Goal: Information Seeking & Learning: Find contact information

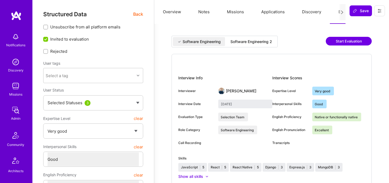
select select "5"
select select "4"
select select "7"
select select "PL"
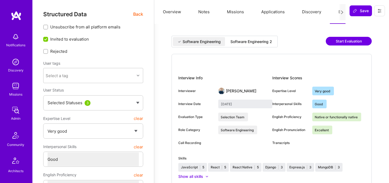
select select "Right Now"
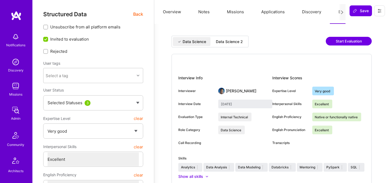
select select "5"
select select "7"
select select "CA"
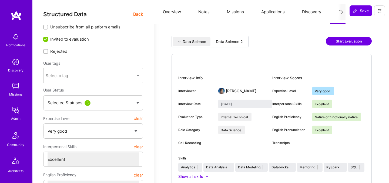
select select "Future Date"
click at [140, 15] on span "Back" at bounding box center [138, 14] width 10 height 7
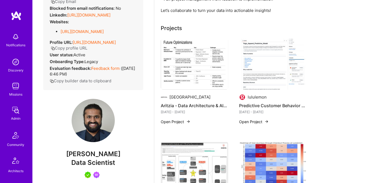
scroll to position [84, 0]
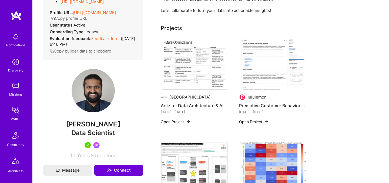
click at [81, 128] on span "Jaladeepan Kamaraju" at bounding box center [93, 124] width 100 height 8
copy span "Jaladeepan Kamaraju"
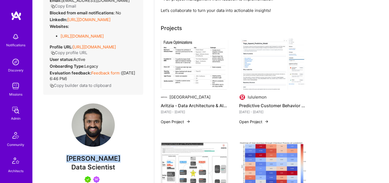
scroll to position [45, 0]
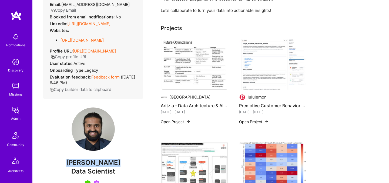
click at [55, 59] on icon "button" at bounding box center [53, 57] width 4 height 4
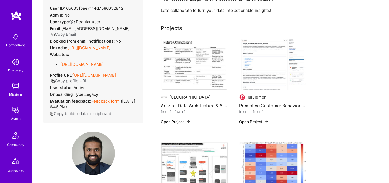
scroll to position [0, 0]
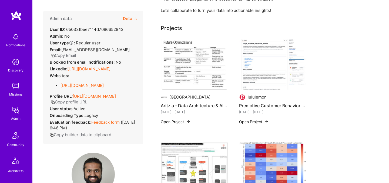
click at [132, 21] on button "Details" at bounding box center [130, 19] width 14 height 16
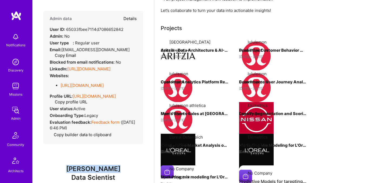
type textarea "x"
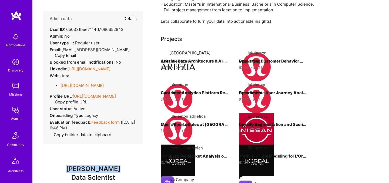
select select "5"
select select "7"
select select "CA"
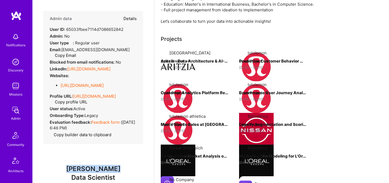
select select "Future Date"
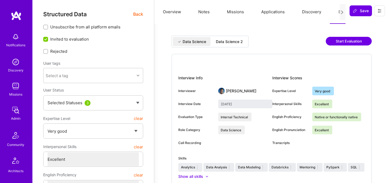
click at [230, 48] on div "Data Science Data Science 2 Start Evaluation" at bounding box center [272, 45] width 200 height 18
click at [230, 44] on div "Data Science 2" at bounding box center [229, 41] width 27 height 5
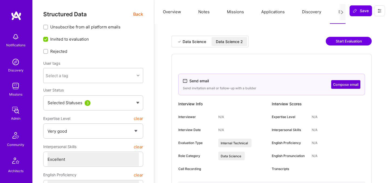
click at [137, 14] on span "Back" at bounding box center [138, 14] width 10 height 7
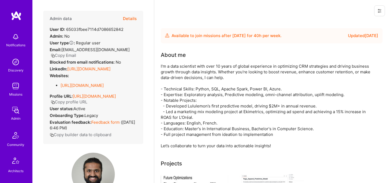
click at [128, 20] on button "Details" at bounding box center [130, 19] width 14 height 16
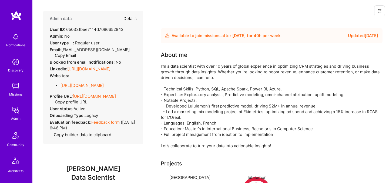
type textarea "x"
select select "5"
select select "7"
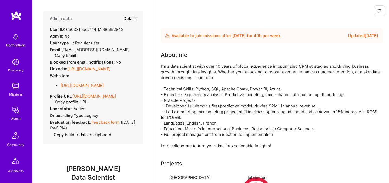
select select "CA"
select select "Future Date"
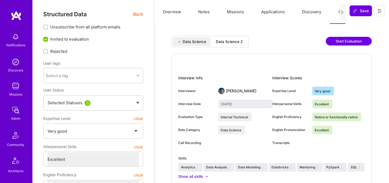
click at [236, 42] on div "Data Science 2" at bounding box center [229, 41] width 27 height 5
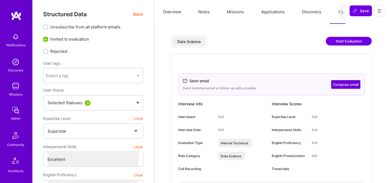
select select "7"
select select "PL"
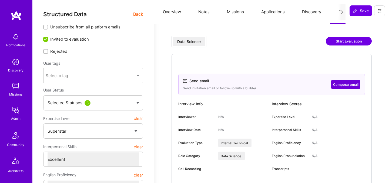
select select "Right Now"
click at [135, 14] on span "Back" at bounding box center [138, 14] width 10 height 7
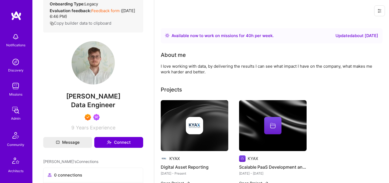
scroll to position [137, 0]
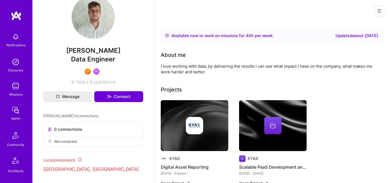
click at [106, 55] on span "Jakub Kielbasiewicz" at bounding box center [93, 51] width 100 height 8
copy span "Jakub Kielbasiewicz"
click at [83, 55] on span "Jakub Kielbasiewicz" at bounding box center [93, 51] width 100 height 8
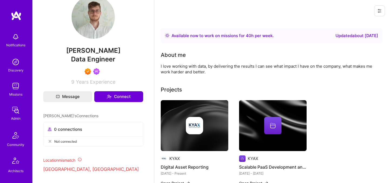
click at [83, 55] on span "Jakub Kielbasiewicz" at bounding box center [93, 51] width 100 height 8
copy span "Jakub Kielbasiewicz"
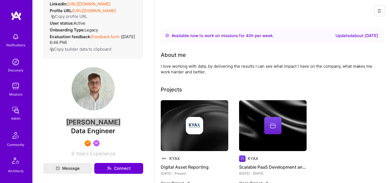
scroll to position [0, 0]
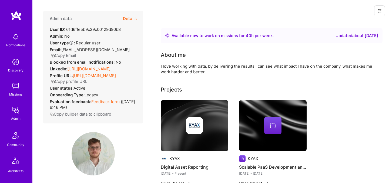
click at [131, 17] on button "Details" at bounding box center [130, 19] width 14 height 16
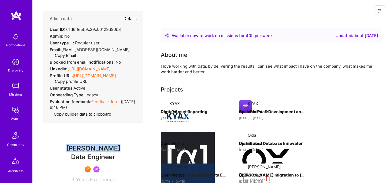
type textarea "x"
select select "7"
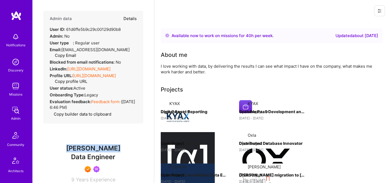
select select "PL"
select select "Right Now"
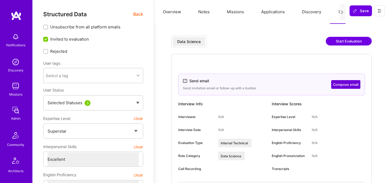
click at [140, 15] on span "Back" at bounding box center [138, 14] width 10 height 7
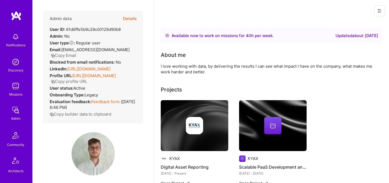
click at [129, 19] on button "Details" at bounding box center [130, 19] width 14 height 16
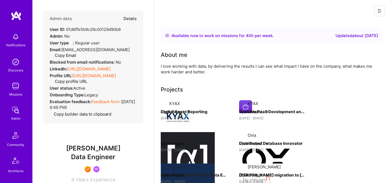
type textarea "x"
select select "7"
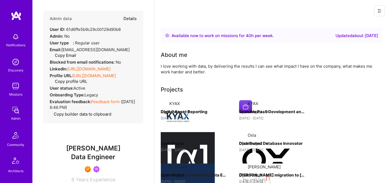
select select "PL"
select select "Right Now"
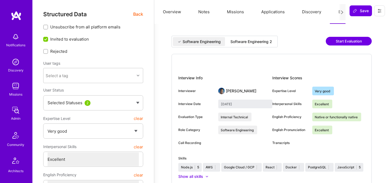
select select "5"
select select "7"
select select "US"
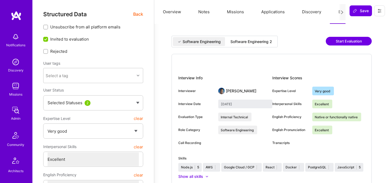
select select "Right Now"
click at [249, 38] on div "Software Engineering 2" at bounding box center [251, 41] width 50 height 9
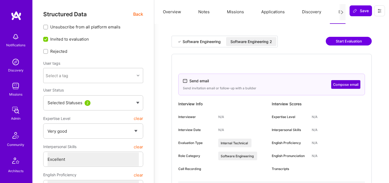
click at [137, 14] on span "Back" at bounding box center [138, 14] width 10 height 7
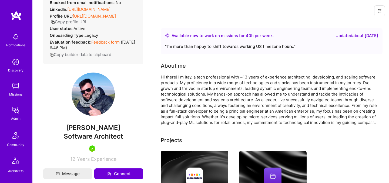
scroll to position [61, 0]
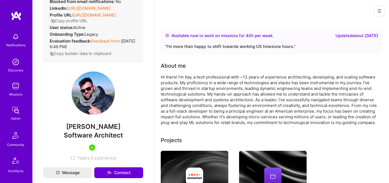
click at [94, 125] on span "Itay Kasre" at bounding box center [93, 127] width 100 height 8
copy span "Itay Kasre"
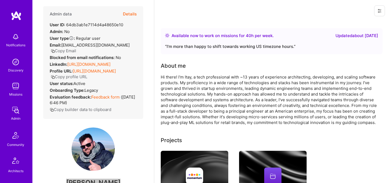
scroll to position [0, 0]
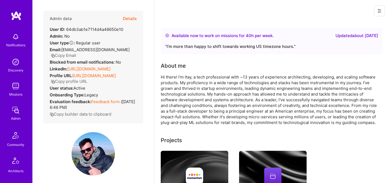
click at [130, 19] on button "Details" at bounding box center [130, 19] width 14 height 16
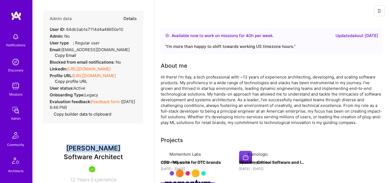
type textarea "x"
select select "5"
select select "7"
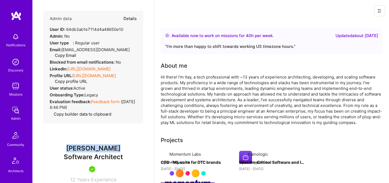
select select "US"
select select "Right Now"
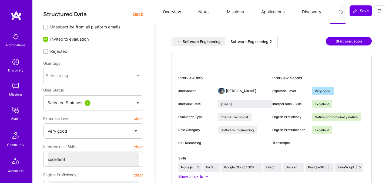
click at [266, 44] on div "Software Engineering 2" at bounding box center [252, 41] width 42 height 5
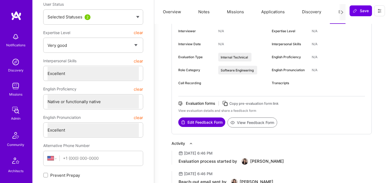
scroll to position [88, 0]
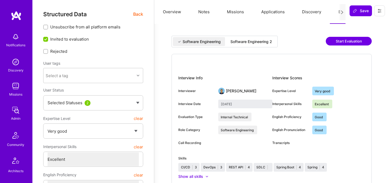
select select "5"
select select "7"
select select "6"
select select "RO"
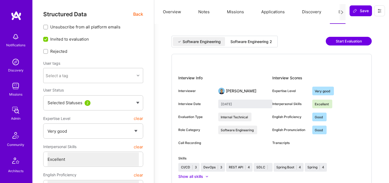
select select "Right Now"
click at [136, 12] on span "Back" at bounding box center [138, 14] width 10 height 7
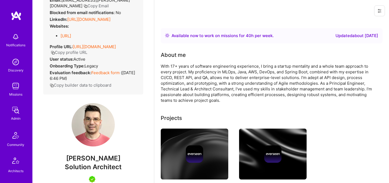
scroll to position [70, 0]
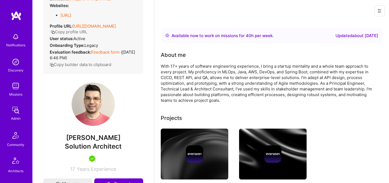
click at [91, 134] on span "[PERSON_NAME]" at bounding box center [93, 138] width 100 height 8
copy span "[PERSON_NAME]"
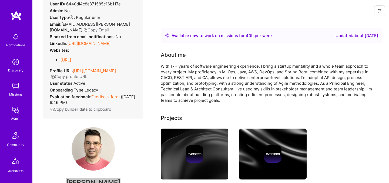
scroll to position [0, 0]
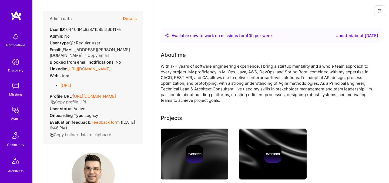
click at [131, 18] on button "Details" at bounding box center [130, 19] width 14 height 16
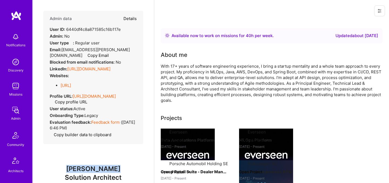
type textarea "x"
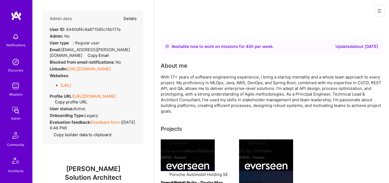
select select "5"
select select "7"
select select "6"
select select "RO"
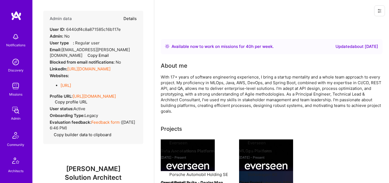
select select "Right Now"
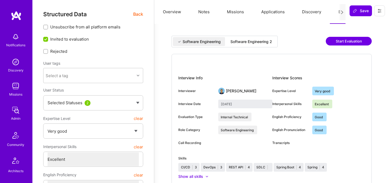
click at [260, 38] on div "Software Engineering 2" at bounding box center [251, 41] width 50 height 9
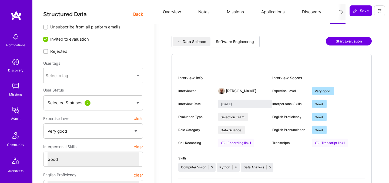
select select "5"
select select "4"
select select "6"
select select "PL"
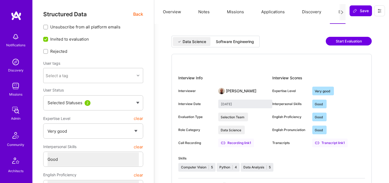
select select "Right Now"
click at [136, 15] on span "Back" at bounding box center [138, 14] width 10 height 7
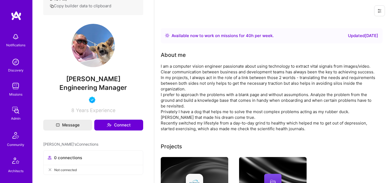
scroll to position [111, 0]
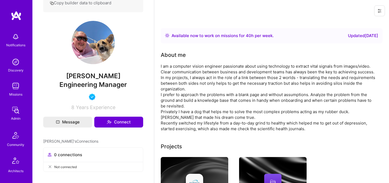
click at [103, 80] on span "Ignacy Gloza" at bounding box center [93, 76] width 100 height 8
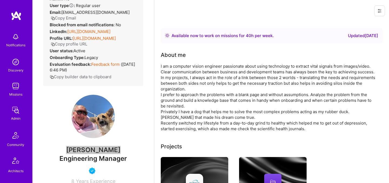
scroll to position [0, 0]
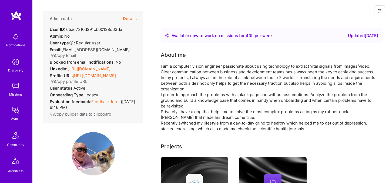
click at [129, 16] on button "Details" at bounding box center [130, 19] width 14 height 16
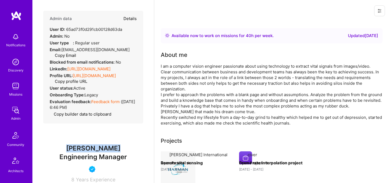
type textarea "x"
select select "5"
select select "4"
select select "6"
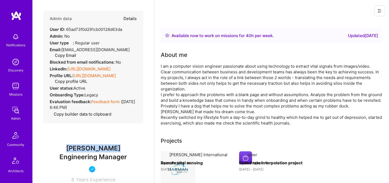
select select "PL"
select select "Right Now"
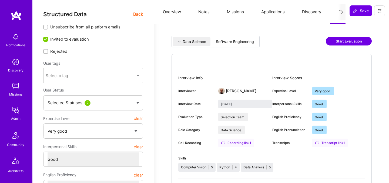
click at [242, 40] on div "Software Engineering" at bounding box center [235, 41] width 38 height 5
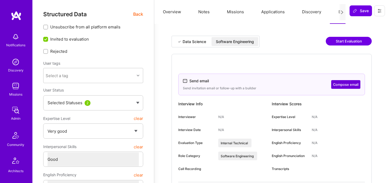
click at [225, 42] on div "Software Engineering" at bounding box center [235, 41] width 38 height 5
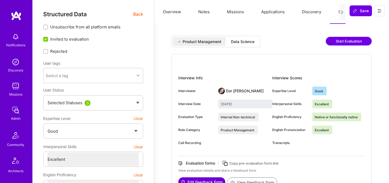
select select "4"
select select "7"
select select "CA"
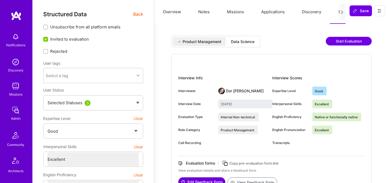
select select "Right Now"
click at [138, 11] on span "Back" at bounding box center [138, 14] width 10 height 7
click at [137, 15] on span "Back" at bounding box center [138, 14] width 10 height 7
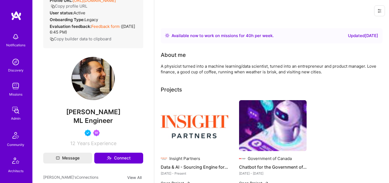
scroll to position [145, 0]
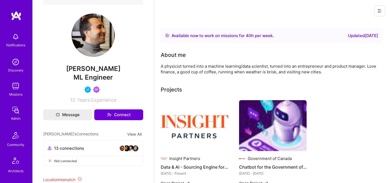
click at [95, 67] on span "Hamid Omid" at bounding box center [93, 69] width 100 height 8
copy span "Hamid Omid"
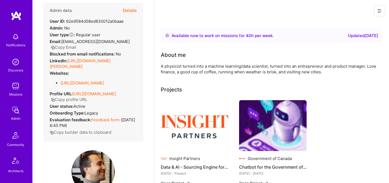
scroll to position [0, 0]
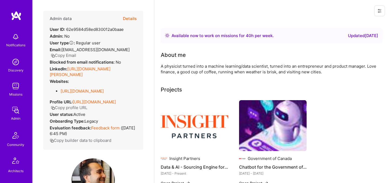
click at [130, 19] on button "Details" at bounding box center [130, 19] width 14 height 16
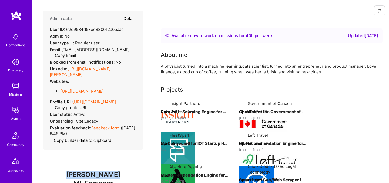
type textarea "x"
select select "4"
select select "7"
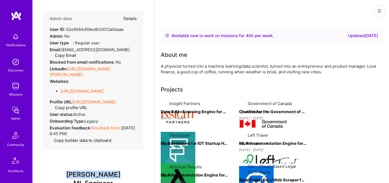
select select "CA"
select select "Right Now"
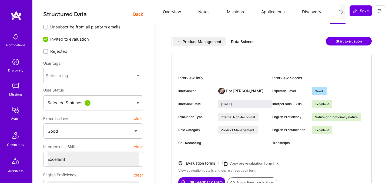
click at [251, 41] on div "Data Science" at bounding box center [243, 41] width 24 height 5
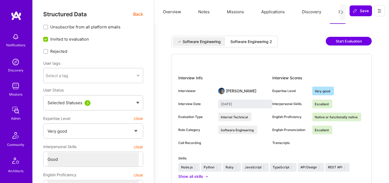
select select "5"
select select "4"
select select "7"
select select "CA"
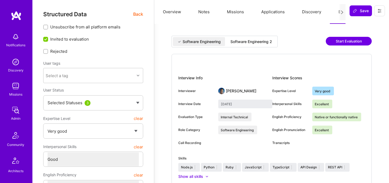
select select "Right Now"
click at [136, 13] on span "Back" at bounding box center [138, 14] width 10 height 7
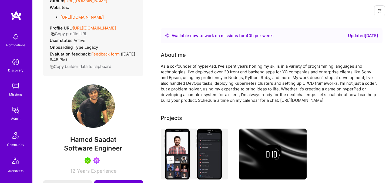
scroll to position [91, 0]
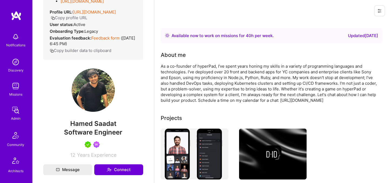
click at [89, 122] on span "Hamed Saadat" at bounding box center [93, 124] width 100 height 8
copy span "Hamed Saadat"
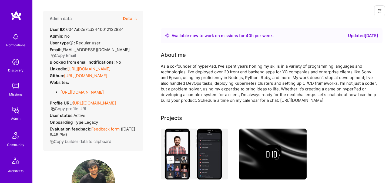
click at [127, 18] on button "Details" at bounding box center [130, 19] width 14 height 16
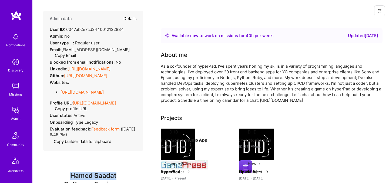
type textarea "x"
select select "5"
select select "4"
select select "7"
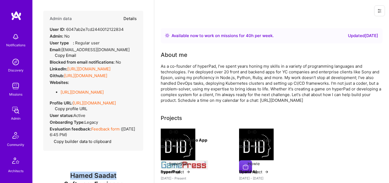
select select "CA"
select select "Right Now"
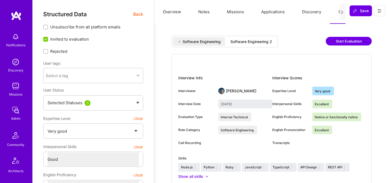
click at [262, 44] on div "Software Engineering 2" at bounding box center [252, 41] width 42 height 5
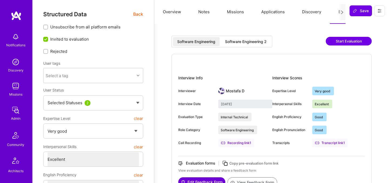
select select "5"
select select "7"
select select "6"
select select "FR"
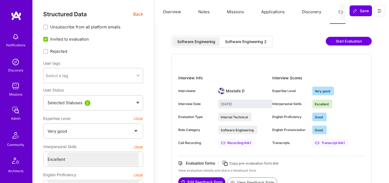
select select "Right Now"
click at [136, 12] on span "Back" at bounding box center [138, 14] width 10 height 7
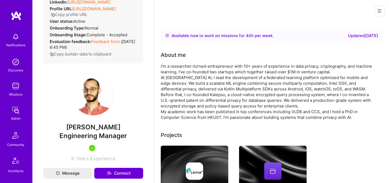
scroll to position [88, 0]
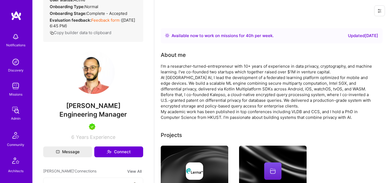
click at [92, 105] on span "Georgios Kellaris" at bounding box center [93, 106] width 100 height 8
copy span "Georgios Kellaris"
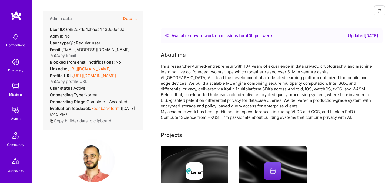
click at [128, 19] on button "Details" at bounding box center [130, 19] width 14 height 16
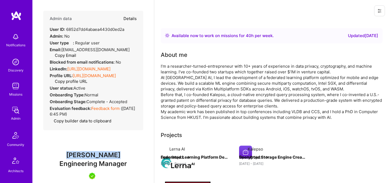
type textarea "x"
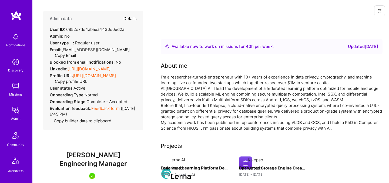
select select "5"
select select "7"
select select "6"
select select "FR"
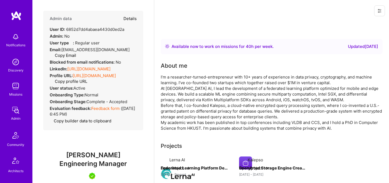
select select "Right Now"
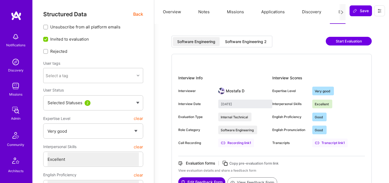
click at [237, 39] on div "Software Engineering 2" at bounding box center [246, 41] width 42 height 5
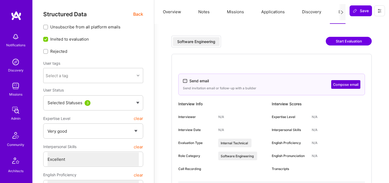
select select "5"
select select "7"
select select "6"
select select "7"
select select "BR"
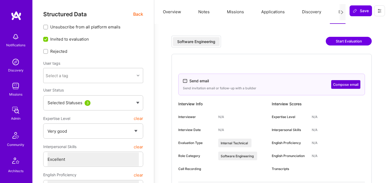
select select "Not Available"
select select "1 Month"
click at [140, 12] on span "Back" at bounding box center [138, 14] width 10 height 7
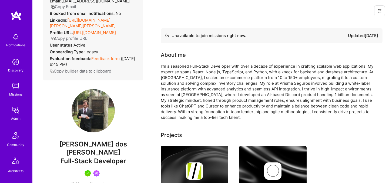
scroll to position [92, 0]
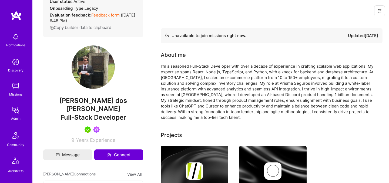
click at [97, 108] on span "Gabriel dos Reis Morales" at bounding box center [93, 105] width 100 height 16
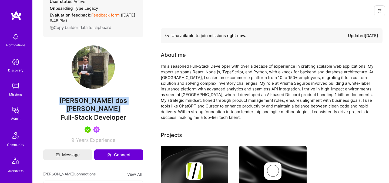
click at [97, 108] on span "Gabriel dos Reis Morales" at bounding box center [93, 105] width 100 height 16
copy span "Gabriel dos Reis Morales"
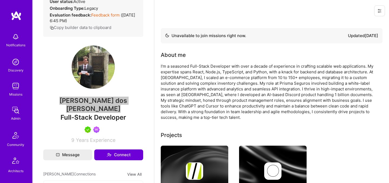
scroll to position [0, 0]
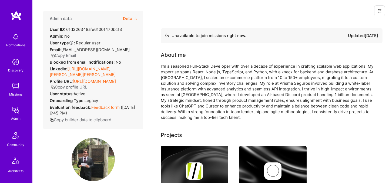
click at [133, 20] on button "Details" at bounding box center [130, 19] width 14 height 16
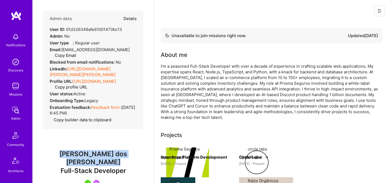
type textarea "x"
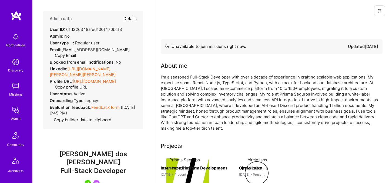
select select "5"
select select "7"
select select "6"
select select "7"
select select "BR"
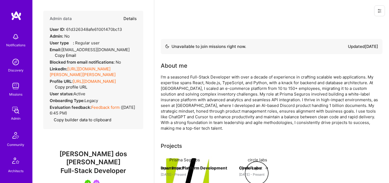
select select "Not Available"
select select "1 Month"
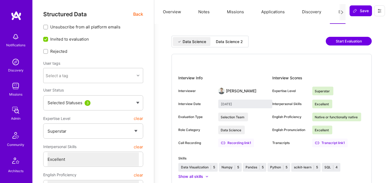
select select "7"
select select "US"
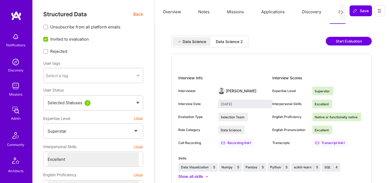
select select "Right Now"
click at [219, 38] on div "Data Science 2" at bounding box center [230, 41] width 36 height 9
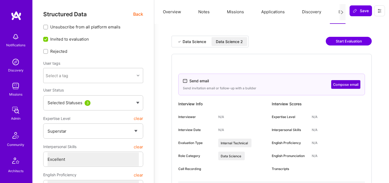
click at [140, 13] on span "Back" at bounding box center [138, 14] width 10 height 7
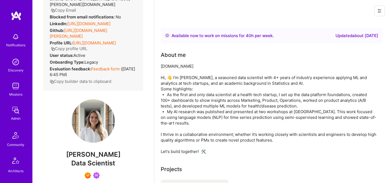
scroll to position [72, 0]
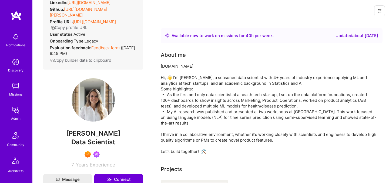
click at [92, 131] on span "Fiorella Wever" at bounding box center [93, 133] width 100 height 8
copy span "Fiorella Wever"
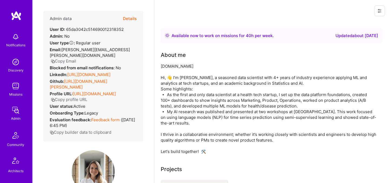
click at [131, 19] on button "Details" at bounding box center [130, 19] width 14 height 16
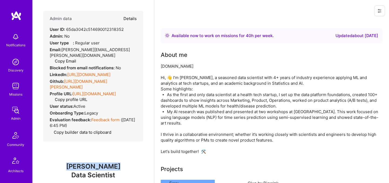
type textarea "x"
select select "7"
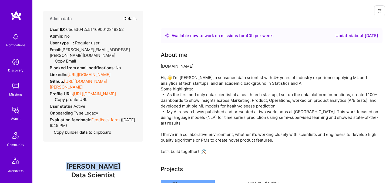
select select "US"
select select "Right Now"
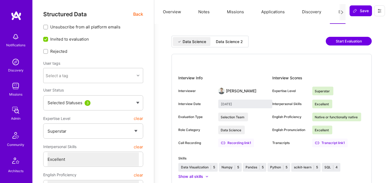
click at [242, 41] on div "Data Science 2" at bounding box center [229, 41] width 27 height 5
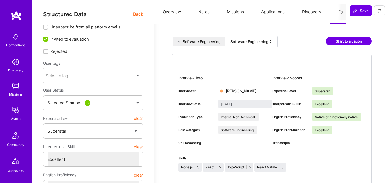
select select "7"
select select "AM"
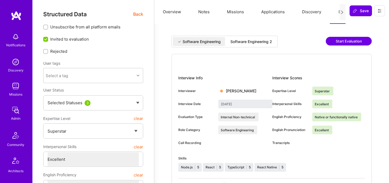
select select "Right Now"
click at [137, 14] on span "Back" at bounding box center [138, 14] width 10 height 7
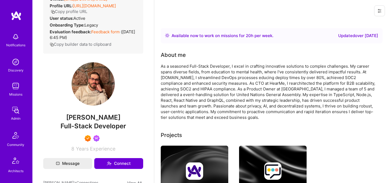
scroll to position [133, 0]
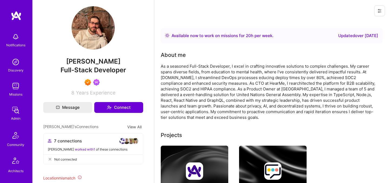
click at [88, 61] on span "[PERSON_NAME]" at bounding box center [93, 61] width 100 height 8
copy span "[PERSON_NAME]"
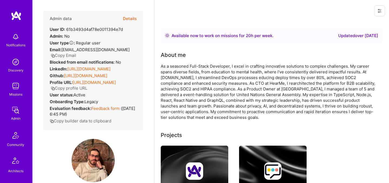
click at [132, 18] on button "Details" at bounding box center [130, 19] width 14 height 16
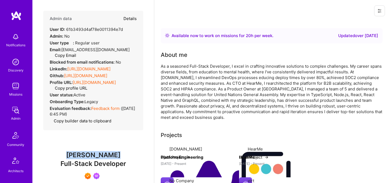
type textarea "x"
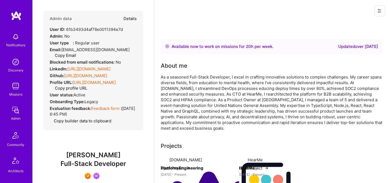
select select "7"
select select "AM"
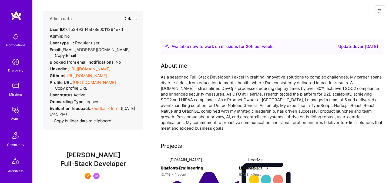
select select "Right Now"
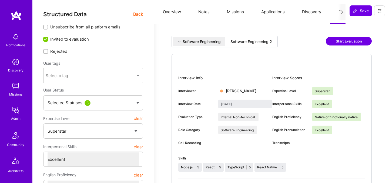
click at [269, 43] on div "Software Engineering 2" at bounding box center [252, 41] width 42 height 5
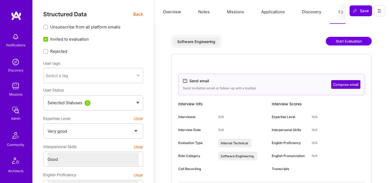
select select "5"
select select "4"
select select "6"
select select "7"
select select "US"
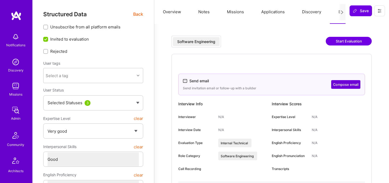
select select "Right Now"
click at [134, 17] on span "Back" at bounding box center [138, 14] width 10 height 7
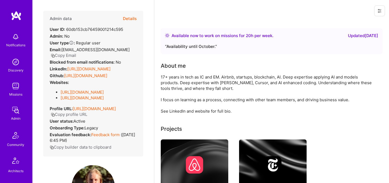
click at [137, 14] on div "Admin data Details User ID: 60db153cb76459001214c595 Admin: No User type Regula…" at bounding box center [93, 84] width 100 height 146
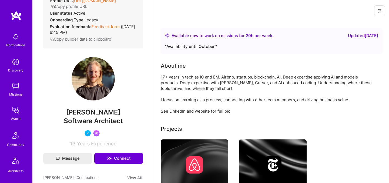
click at [98, 111] on span "Evan Carmi" at bounding box center [93, 112] width 100 height 8
copy span "Evan Carmi"
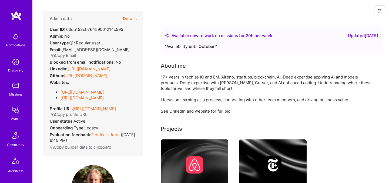
click at [131, 16] on button "Details" at bounding box center [130, 19] width 14 height 16
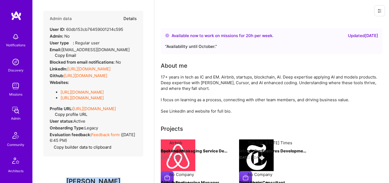
type textarea "x"
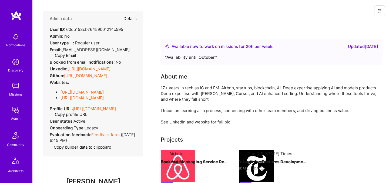
select select "5"
select select "4"
select select "6"
select select "7"
select select "US"
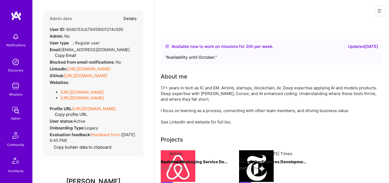
select select "Right Now"
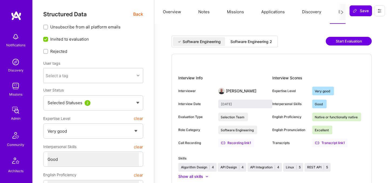
select select "5"
select select "4"
select select "7"
select select "HR"
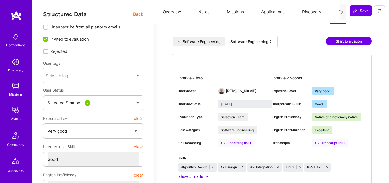
select select "Right Now"
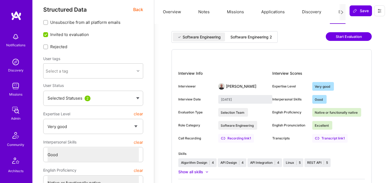
scroll to position [6, 0]
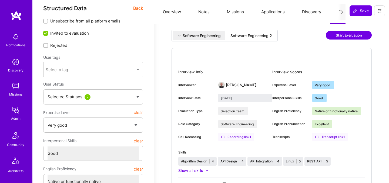
click at [136, 11] on span "Back" at bounding box center [138, 8] width 10 height 7
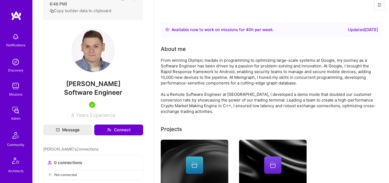
scroll to position [124, 0]
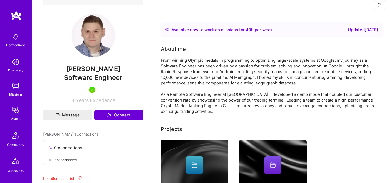
click at [95, 72] on span "[PERSON_NAME]" at bounding box center [93, 69] width 100 height 8
copy span "[PERSON_NAME]"
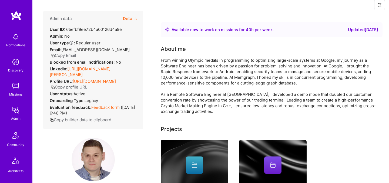
click at [131, 20] on button "Details" at bounding box center [130, 19] width 14 height 16
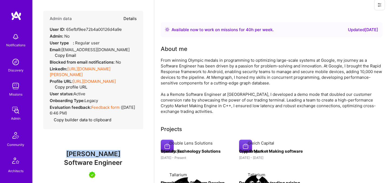
type textarea "x"
select select "5"
select select "4"
select select "7"
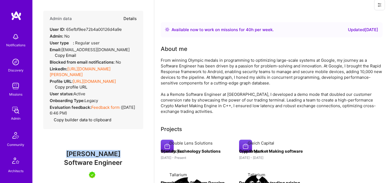
select select "HR"
select select "Right Now"
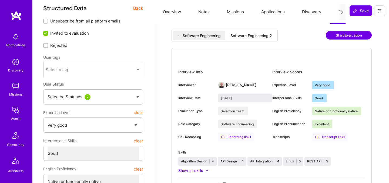
scroll to position [8, 0]
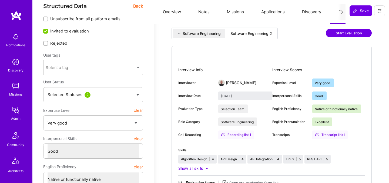
click at [251, 33] on div "Software Engineering 2" at bounding box center [252, 33] width 42 height 5
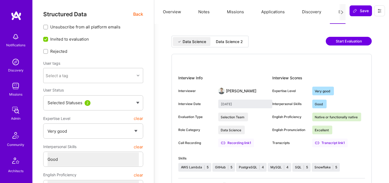
select select "5"
select select "4"
select select "7"
select select "CA"
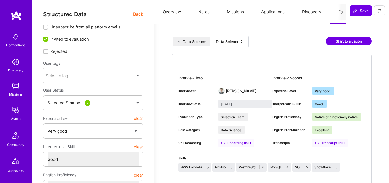
select select "Right Now"
click at [140, 13] on span "Back" at bounding box center [138, 14] width 10 height 7
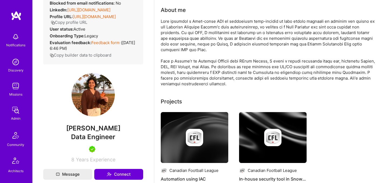
scroll to position [65, 0]
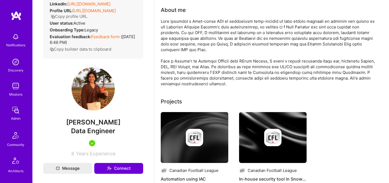
click at [95, 126] on span "Divya Bajaj" at bounding box center [93, 122] width 100 height 8
copy span "Divya Bajaj"
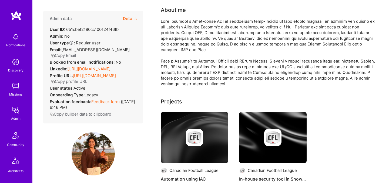
click at [127, 18] on button "Details" at bounding box center [130, 19] width 14 height 16
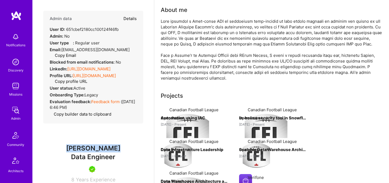
type textarea "x"
select select "5"
select select "4"
select select "7"
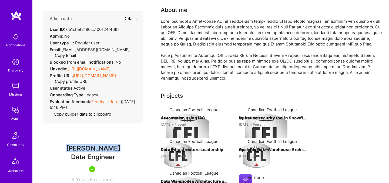
select select "CA"
select select "Right Now"
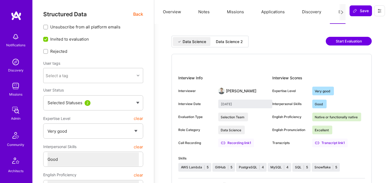
click at [230, 44] on div "Data Science 2" at bounding box center [230, 41] width 36 height 9
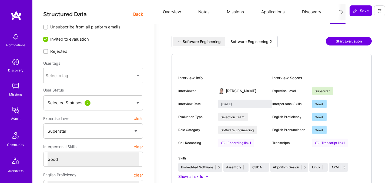
select select "7"
select select "4"
select select "6"
select select "GR"
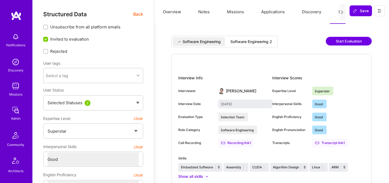
select select "Right Now"
click at [137, 13] on span "Back" at bounding box center [138, 14] width 10 height 7
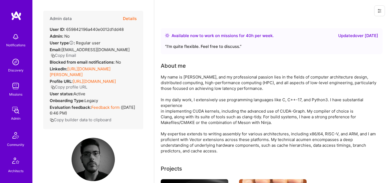
scroll to position [101, 0]
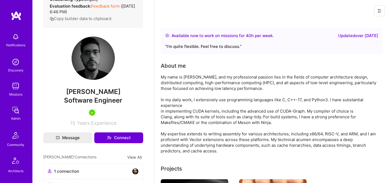
click at [98, 88] on span "[PERSON_NAME]" at bounding box center [93, 92] width 100 height 8
copy span "[PERSON_NAME]"
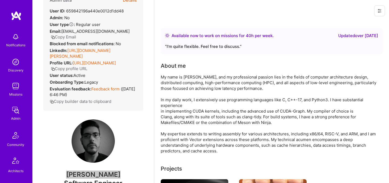
scroll to position [0, 0]
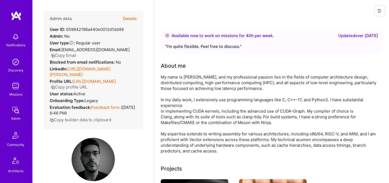
click at [132, 18] on button "Details" at bounding box center [130, 19] width 14 height 16
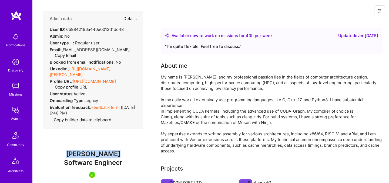
type textarea "x"
select select "7"
select select "4"
select select "6"
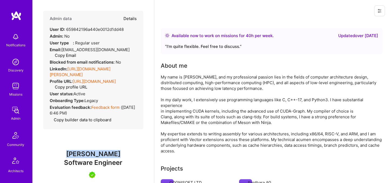
select select "GR"
select select "Right Now"
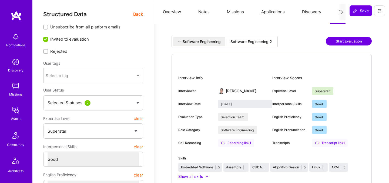
click at [261, 40] on div "Software Engineering 2" at bounding box center [252, 41] width 42 height 5
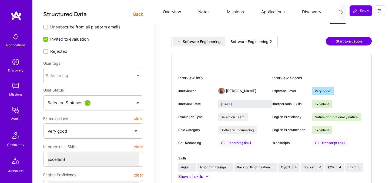
select select "5"
select select "7"
select select "GB"
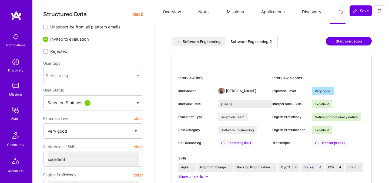
select select "Not Available"
select select "6 Months"
click at [136, 14] on span "Back" at bounding box center [138, 14] width 10 height 7
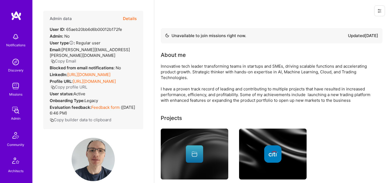
scroll to position [95, 0]
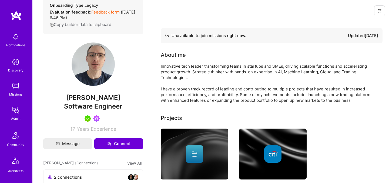
click at [100, 97] on span "David Mrva" at bounding box center [93, 98] width 100 height 8
copy span "David Mrva"
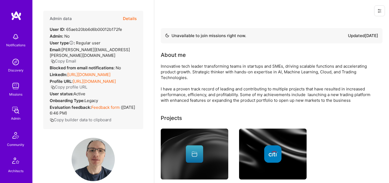
click at [132, 18] on button "Details" at bounding box center [130, 19] width 14 height 16
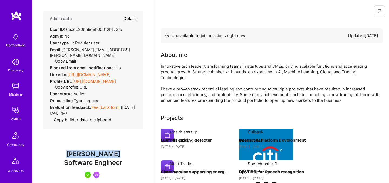
type textarea "x"
select select "5"
select select "7"
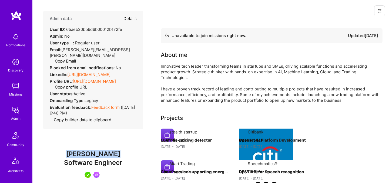
select select "GB"
select select "Not Available"
select select "6 Months"
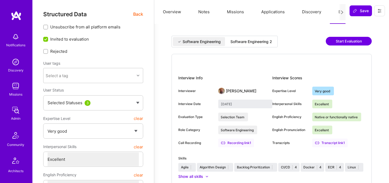
click at [137, 15] on span "Back" at bounding box center [138, 14] width 10 height 7
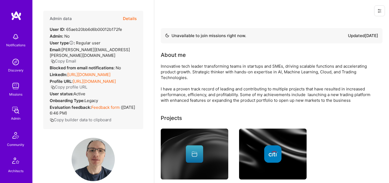
click at [127, 17] on button "Details" at bounding box center [130, 19] width 14 height 16
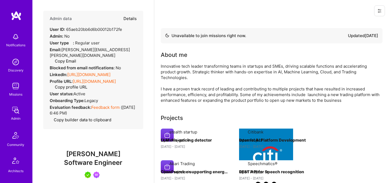
type textarea "x"
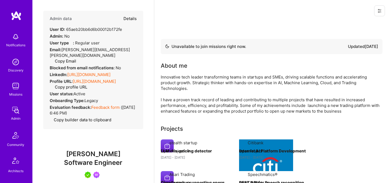
select select "5"
select select "7"
select select "GB"
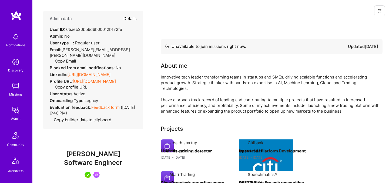
select select "Not Available"
select select "6 Months"
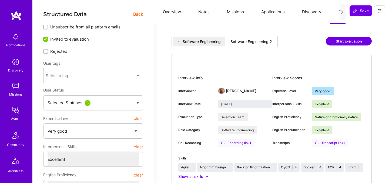
click at [235, 43] on div "Software Engineering 2" at bounding box center [252, 41] width 42 height 5
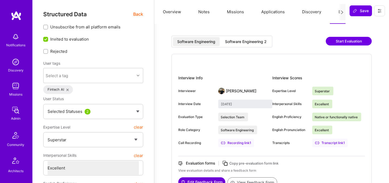
select select "7"
select select "US"
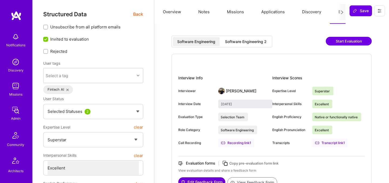
select select "Right Now"
click at [139, 13] on span "Back" at bounding box center [138, 14] width 10 height 7
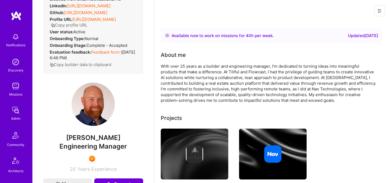
scroll to position [108, 0]
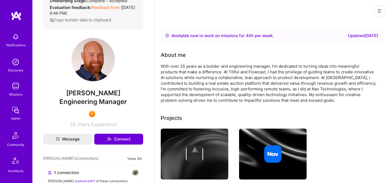
click at [94, 97] on span "[PERSON_NAME]" at bounding box center [93, 93] width 100 height 8
copy span "[PERSON_NAME]"
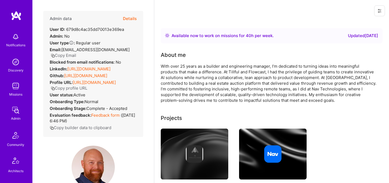
click at [128, 20] on button "Details" at bounding box center [130, 19] width 14 height 16
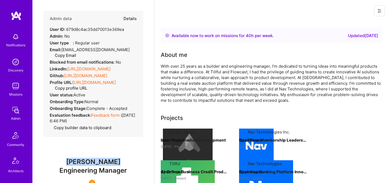
type textarea "x"
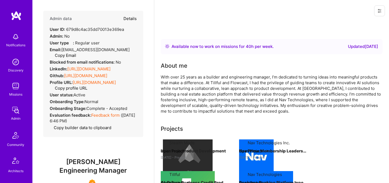
select select "7"
select select "US"
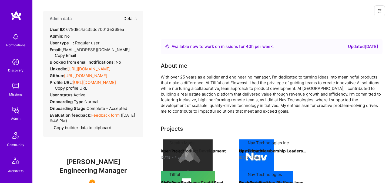
select select "Right Now"
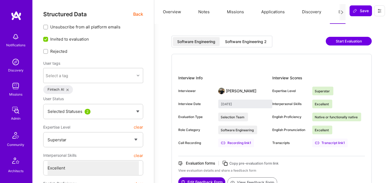
click at [226, 38] on div "Software Engineering 2" at bounding box center [246, 41] width 50 height 9
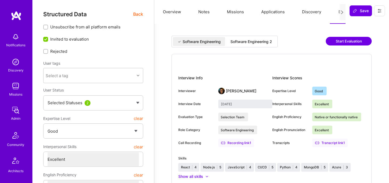
select select "4"
select select "7"
select select "DE"
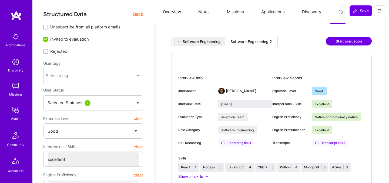
select select "Right Now"
click at [134, 14] on span "Back" at bounding box center [138, 14] width 10 height 7
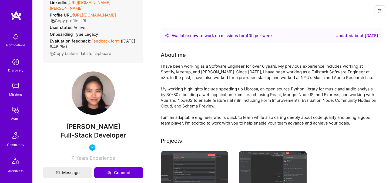
scroll to position [92, 0]
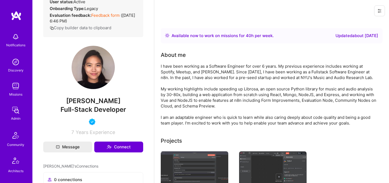
click at [91, 98] on span "[PERSON_NAME]" at bounding box center [93, 101] width 100 height 8
click at [91, 98] on span "Dana Lee" at bounding box center [93, 101] width 100 height 8
copy span "Dana Lee"
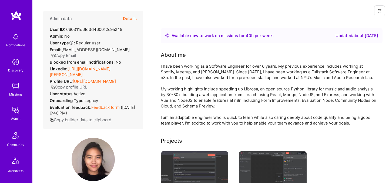
click at [129, 19] on button "Details" at bounding box center [130, 19] width 14 height 16
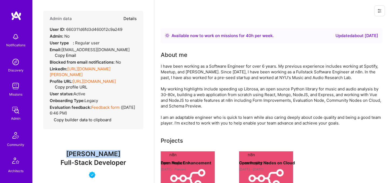
type textarea "x"
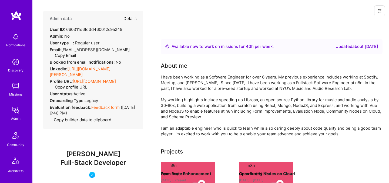
select select "4"
select select "7"
select select "DE"
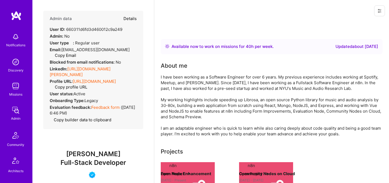
select select "Right Now"
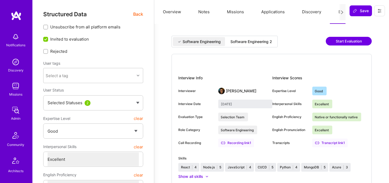
click at [259, 42] on div "Software Engineering 2" at bounding box center [252, 41] width 42 height 5
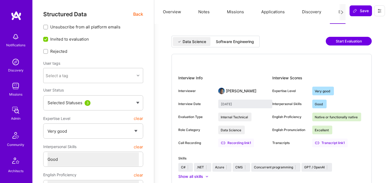
select select "5"
select select "4"
select select "7"
select select "CA"
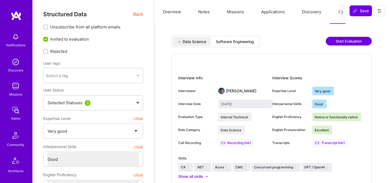
select select "Right Now"
click at [138, 14] on span "Back" at bounding box center [138, 14] width 10 height 7
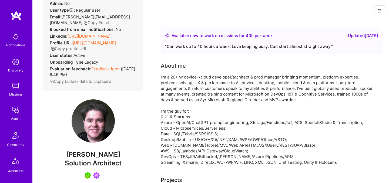
scroll to position [98, 0]
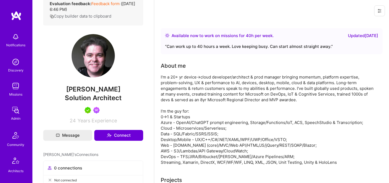
click at [92, 89] on span "Colin Melia" at bounding box center [93, 89] width 100 height 8
copy span "Colin Melia"
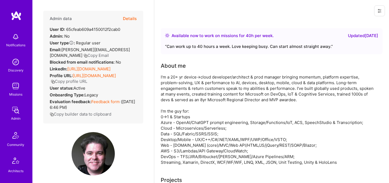
click at [133, 16] on button "Details" at bounding box center [130, 19] width 14 height 16
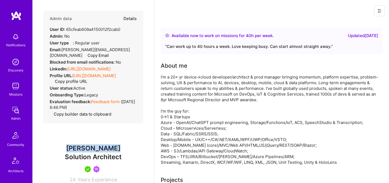
type textarea "x"
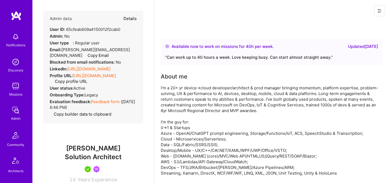
select select "5"
select select "4"
select select "7"
select select "CA"
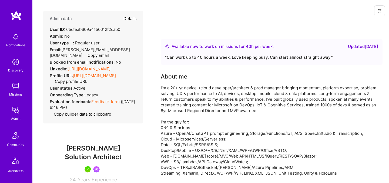
select select "Right Now"
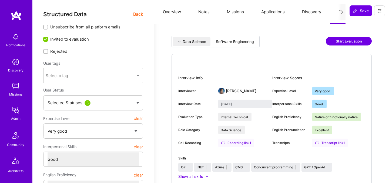
click at [218, 45] on div "Software Engineering" at bounding box center [235, 41] width 47 height 9
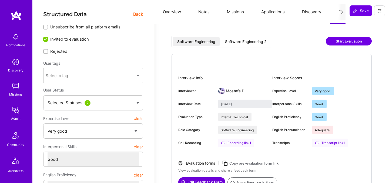
select select "5"
select select "4"
select select "6"
select select "2"
select select "US"
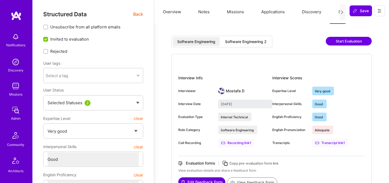
select select "Right Now"
click at [137, 12] on span "Back" at bounding box center [138, 14] width 10 height 7
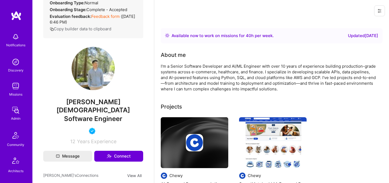
scroll to position [108, 0]
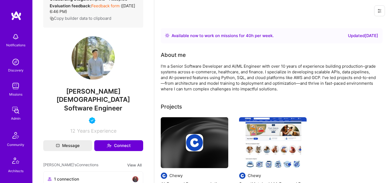
click at [96, 90] on div "Admin data Details User ID: 6867bda67d882764f8d2a288 Admin: No User type Regula…" at bounding box center [93, 18] width 100 height 231
click at [96, 99] on span "[PERSON_NAME][DEMOGRAPHIC_DATA]" at bounding box center [93, 95] width 100 height 16
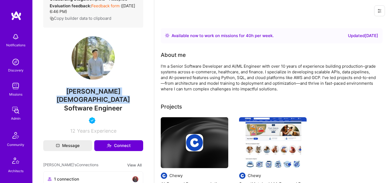
click at [96, 99] on span "[PERSON_NAME][DEMOGRAPHIC_DATA]" at bounding box center [93, 95] width 100 height 16
copy span "[PERSON_NAME][DEMOGRAPHIC_DATA]"
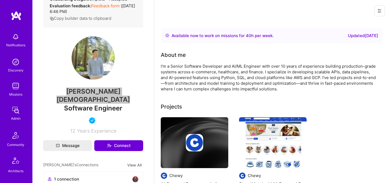
scroll to position [0, 0]
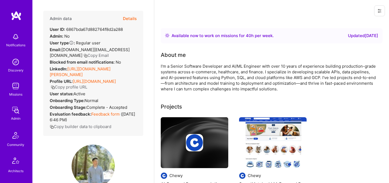
click at [128, 18] on button "Details" at bounding box center [130, 19] width 14 height 16
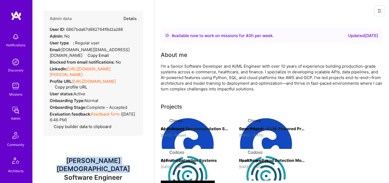
type textarea "x"
select select "5"
select select "4"
select select "6"
select select "2"
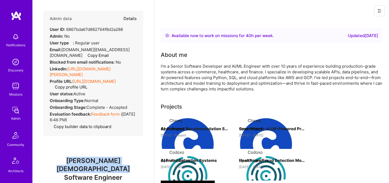
select select "US"
select select "Right Now"
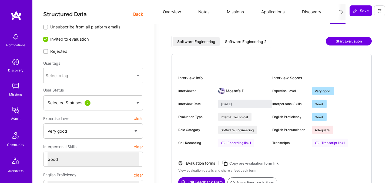
click at [236, 41] on div "Software Engineering 2" at bounding box center [246, 41] width 42 height 5
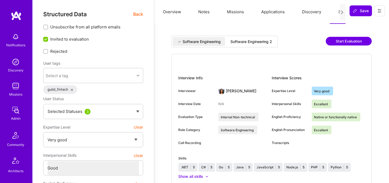
select select "5"
select select "4"
select select "6"
select select "7"
select select "US"
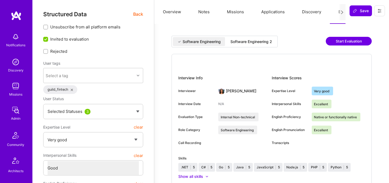
select select "Right Now"
click at [139, 14] on span "Back" at bounding box center [138, 14] width 10 height 7
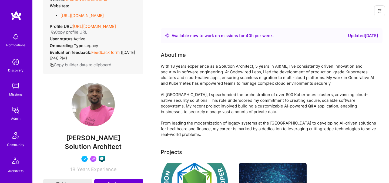
scroll to position [112, 0]
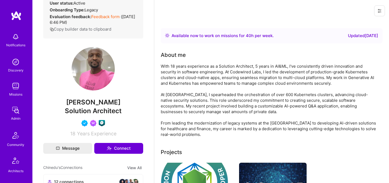
click at [104, 106] on span "[PERSON_NAME]" at bounding box center [93, 102] width 100 height 8
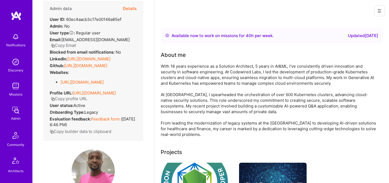
scroll to position [9, 0]
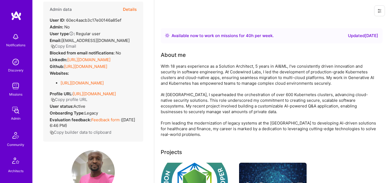
click at [74, 47] on button "Copy Email" at bounding box center [63, 46] width 25 height 6
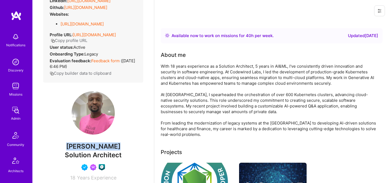
scroll to position [69, 0]
